Goal: Navigation & Orientation: Go to known website

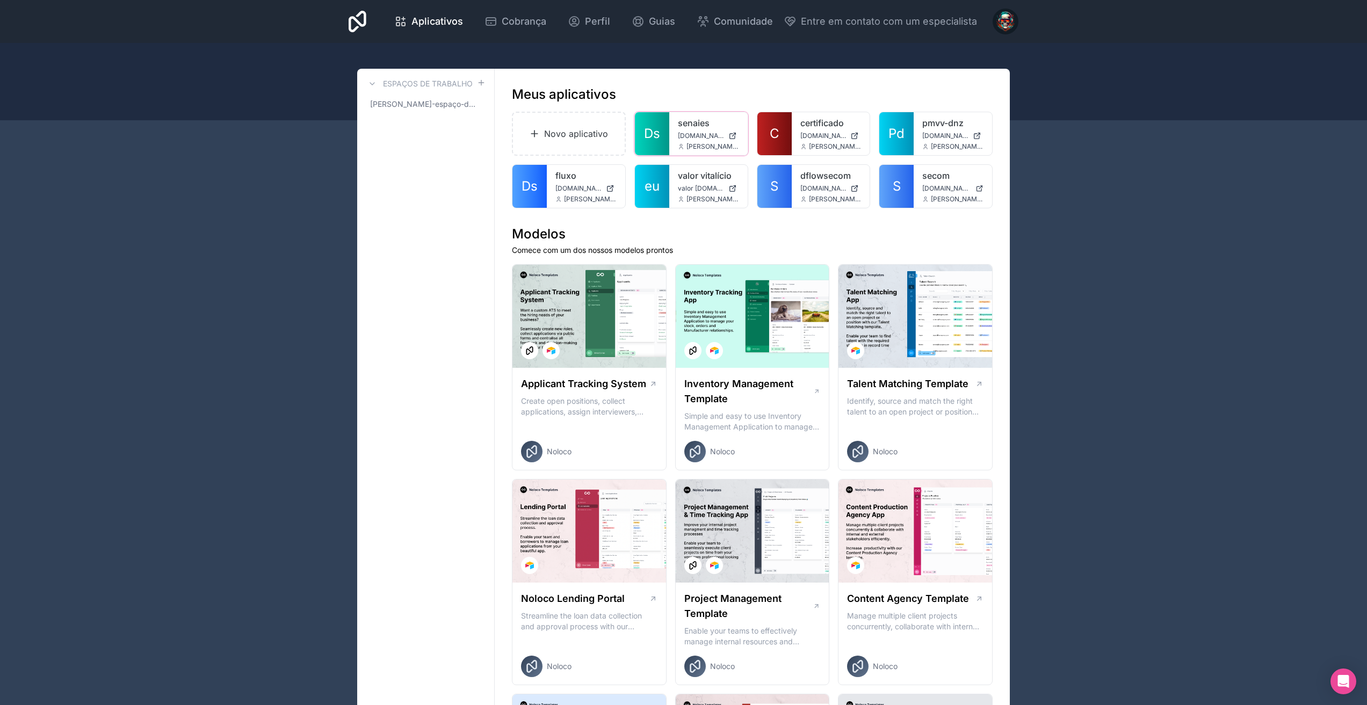
click at [655, 139] on font "Ds" at bounding box center [652, 134] width 16 height 16
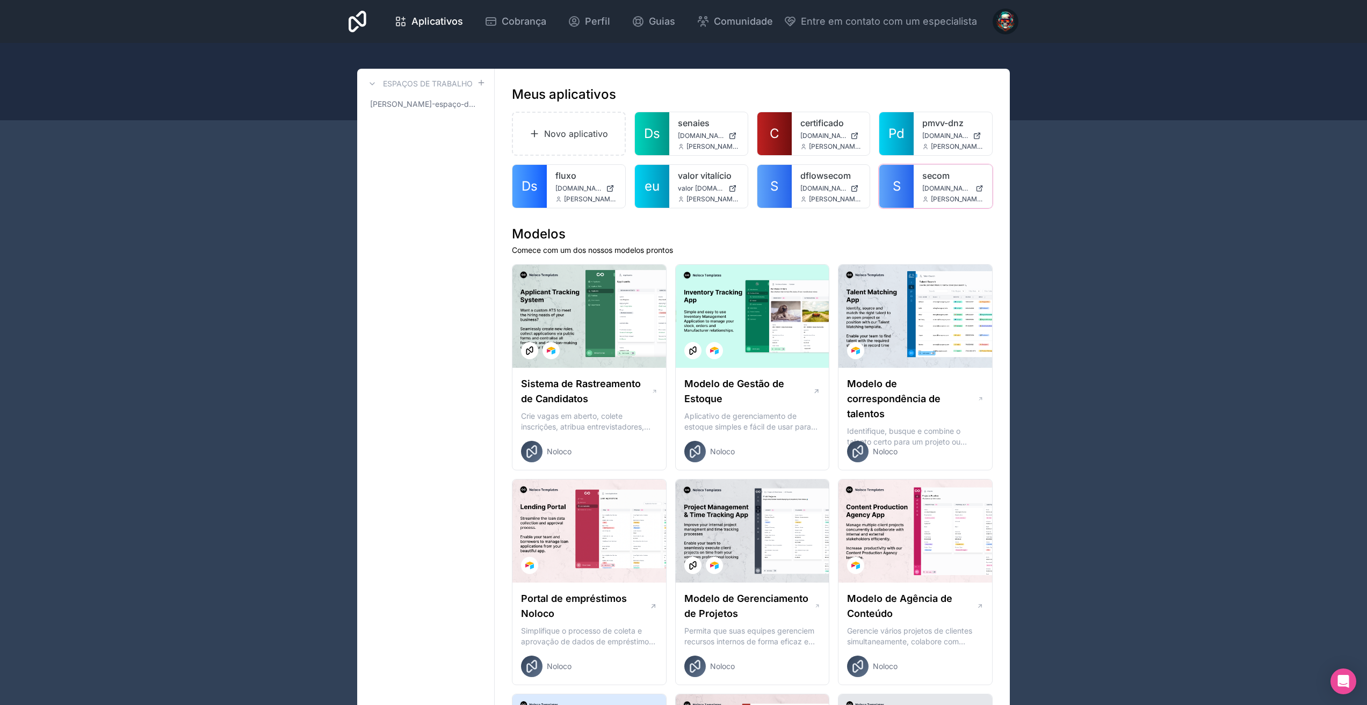
click at [893, 189] on font "S" at bounding box center [897, 186] width 8 height 16
